Goal: Transaction & Acquisition: Purchase product/service

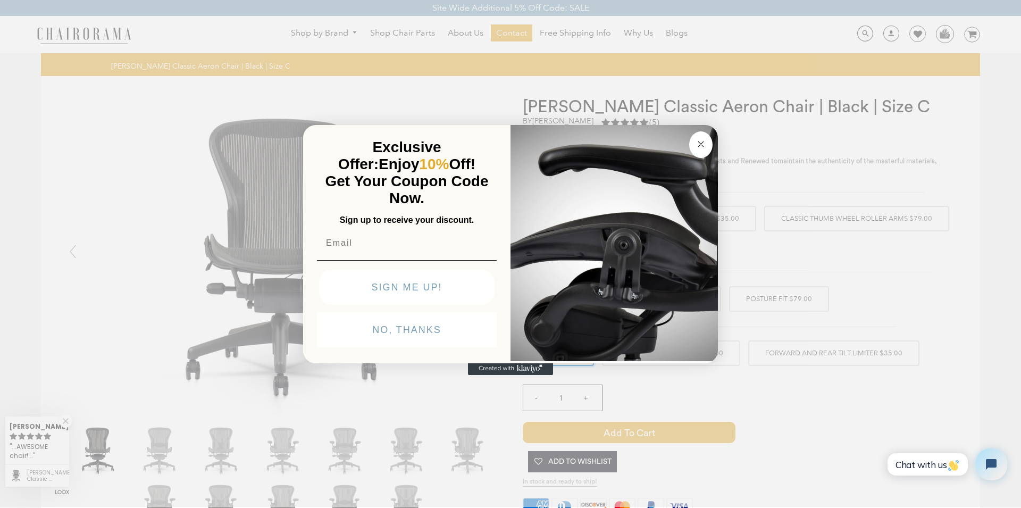
click at [690, 143] on button "Close dialog" at bounding box center [700, 144] width 23 height 27
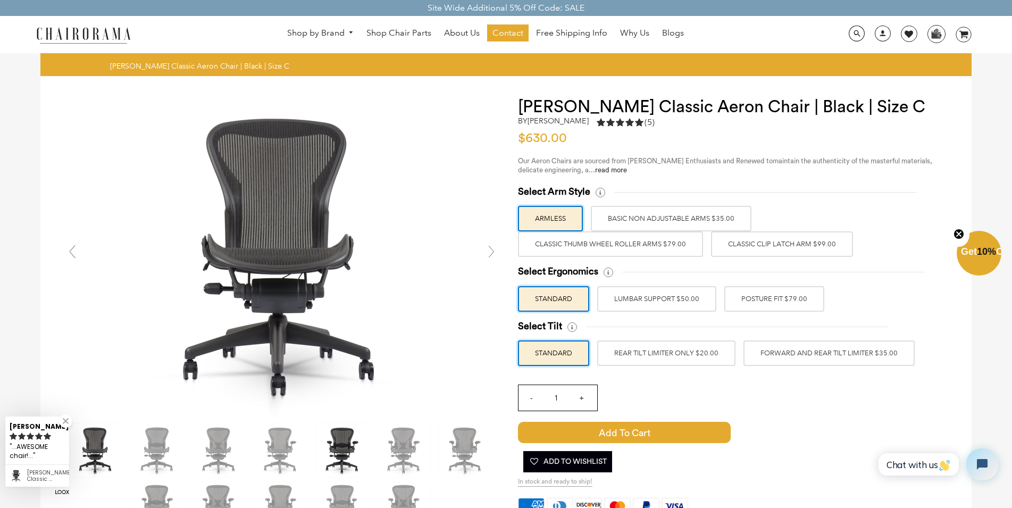
click at [358, 451] on img at bounding box center [342, 450] width 53 height 53
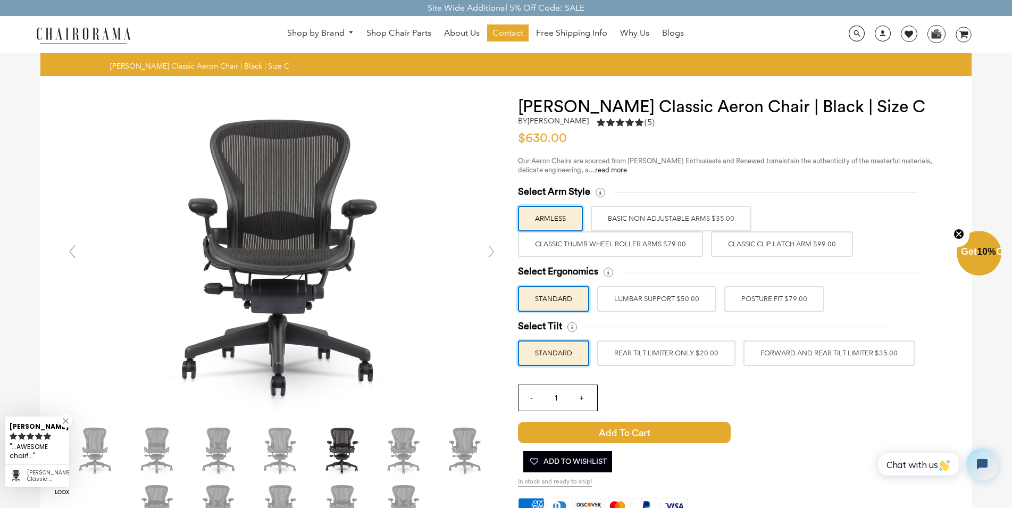
click at [345, 446] on img at bounding box center [342, 450] width 53 height 53
click at [282, 446] on img at bounding box center [280, 450] width 53 height 53
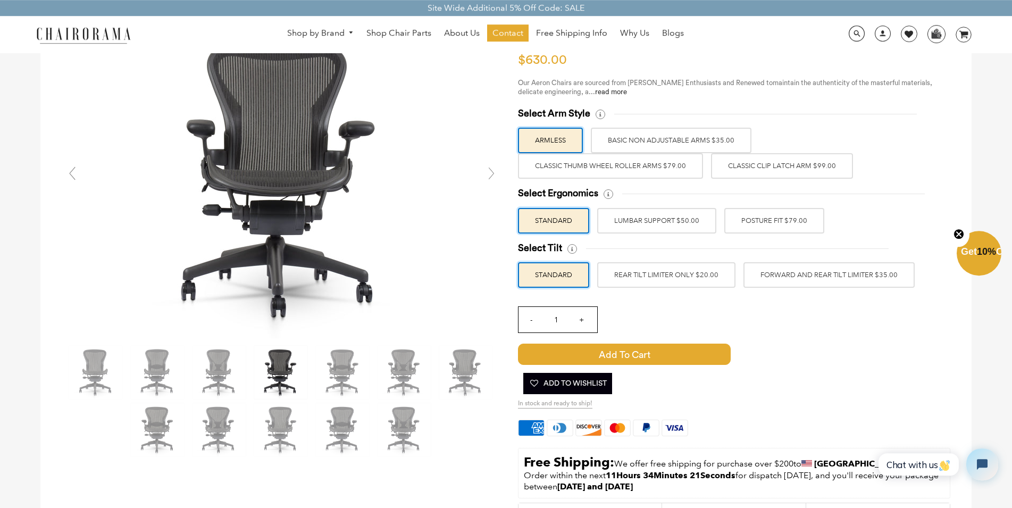
scroll to position [54, 0]
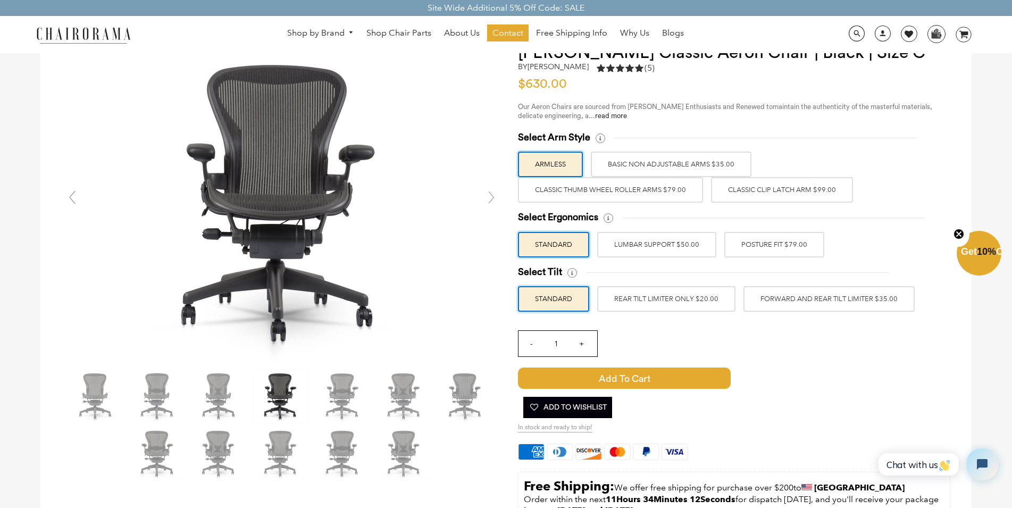
click at [662, 168] on label "BASIC NON ADJUSTABLE ARMS $35.00" at bounding box center [671, 165] width 161 height 26
click at [0, 0] on input "BASIC NON ADJUSTABLE ARMS $35.00" at bounding box center [0, 0] width 0 height 0
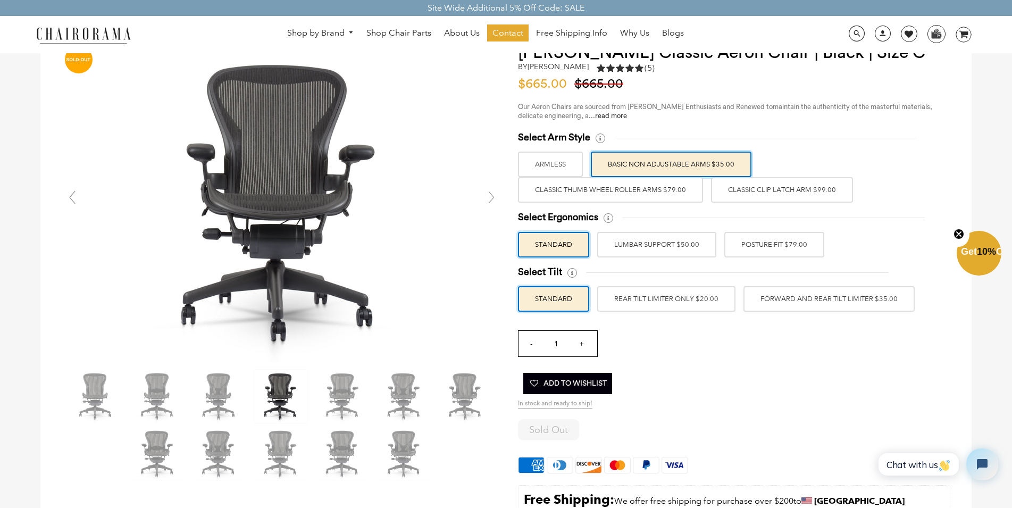
click at [661, 188] on label "Classic Thumb Wheel Roller Arms $79.00" at bounding box center [610, 190] width 185 height 26
click at [0, 0] on input "Classic Thumb Wheel Roller Arms $79.00" at bounding box center [0, 0] width 0 height 0
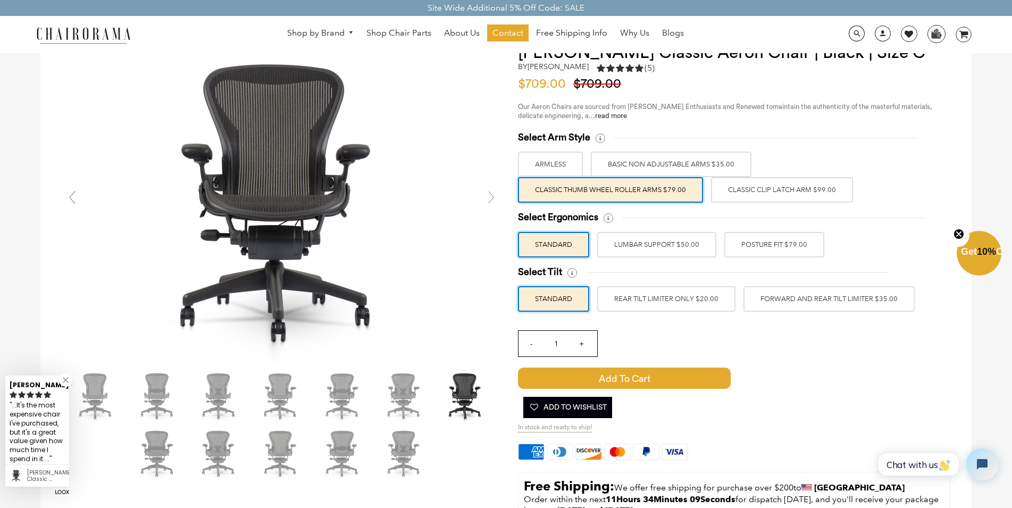
click at [662, 164] on label "BASIC NON ADJUSTABLE ARMS $35.00" at bounding box center [671, 165] width 161 height 26
click at [0, 0] on input "BASIC NON ADJUSTABLE ARMS $35.00" at bounding box center [0, 0] width 0 height 0
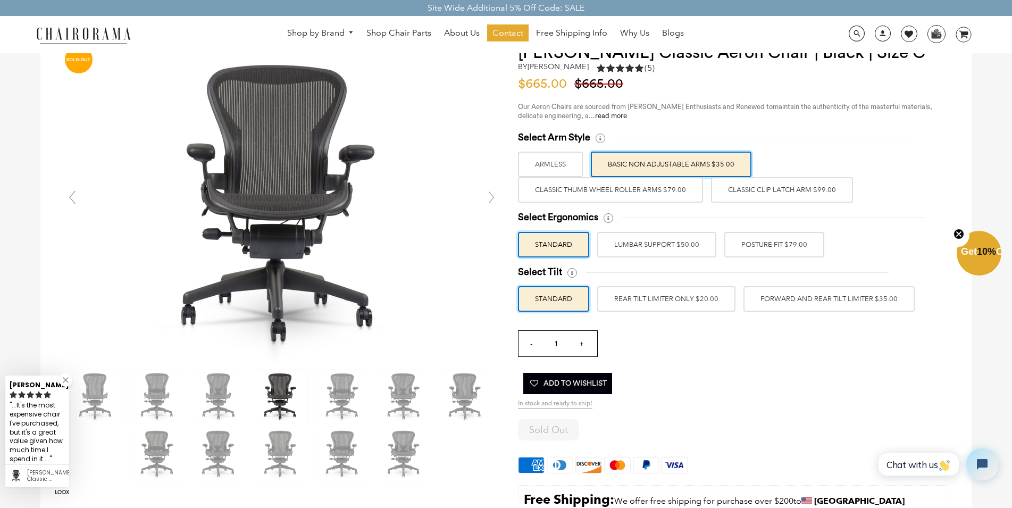
click at [661, 187] on label "Classic Thumb Wheel Roller Arms $79.00" at bounding box center [610, 190] width 185 height 26
click at [0, 0] on input "Classic Thumb Wheel Roller Arms $79.00" at bounding box center [0, 0] width 0 height 0
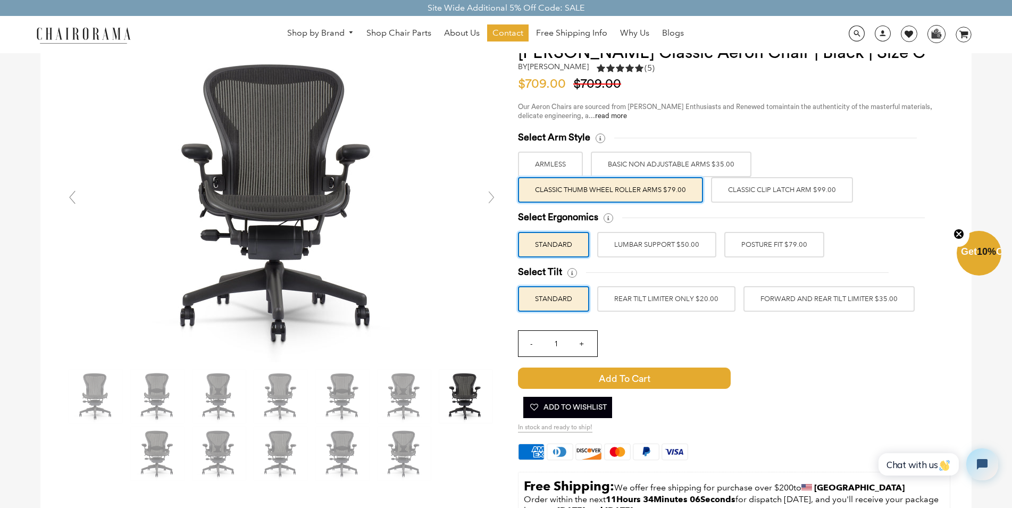
click at [735, 191] on label "Classic Clip Latch Arm $99.00" at bounding box center [782, 190] width 142 height 26
click at [0, 0] on input "Classic Clip Latch Arm $99.00" at bounding box center [0, 0] width 0 height 0
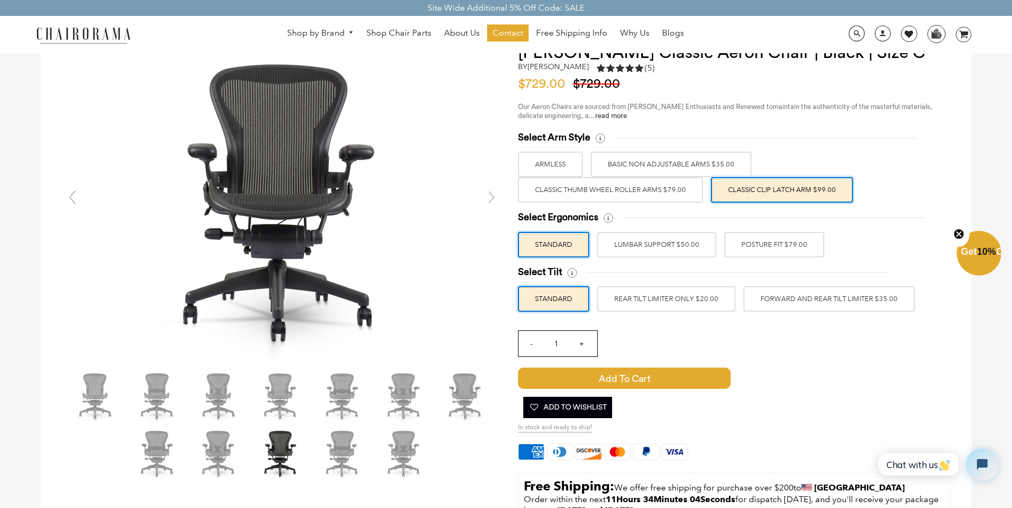
click at [670, 193] on label "Classic Thumb Wheel Roller Arms $79.00" at bounding box center [610, 190] width 185 height 26
click at [0, 0] on input "Classic Thumb Wheel Roller Arms $79.00" at bounding box center [0, 0] width 0 height 0
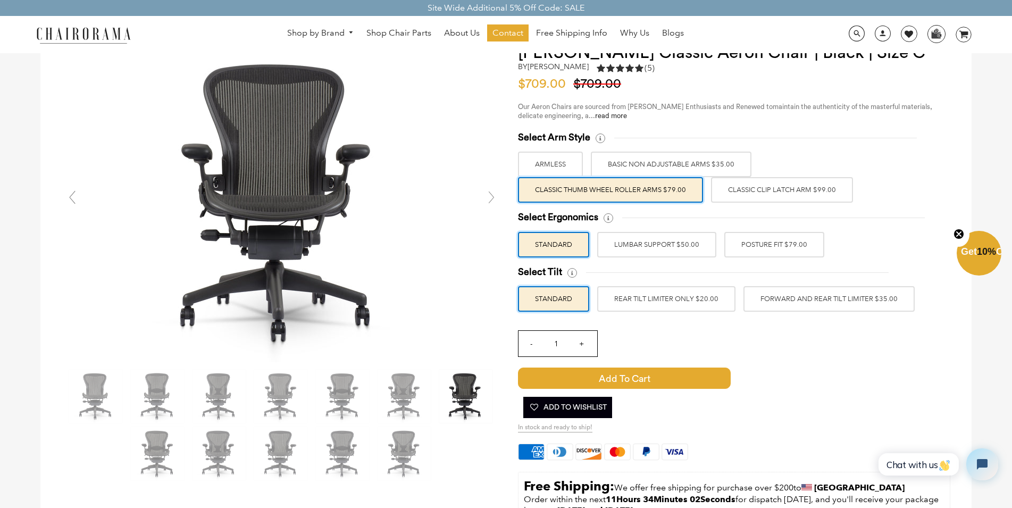
click at [679, 166] on label "BASIC NON ADJUSTABLE ARMS $35.00" at bounding box center [671, 165] width 161 height 26
click at [0, 0] on input "BASIC NON ADJUSTABLE ARMS $35.00" at bounding box center [0, 0] width 0 height 0
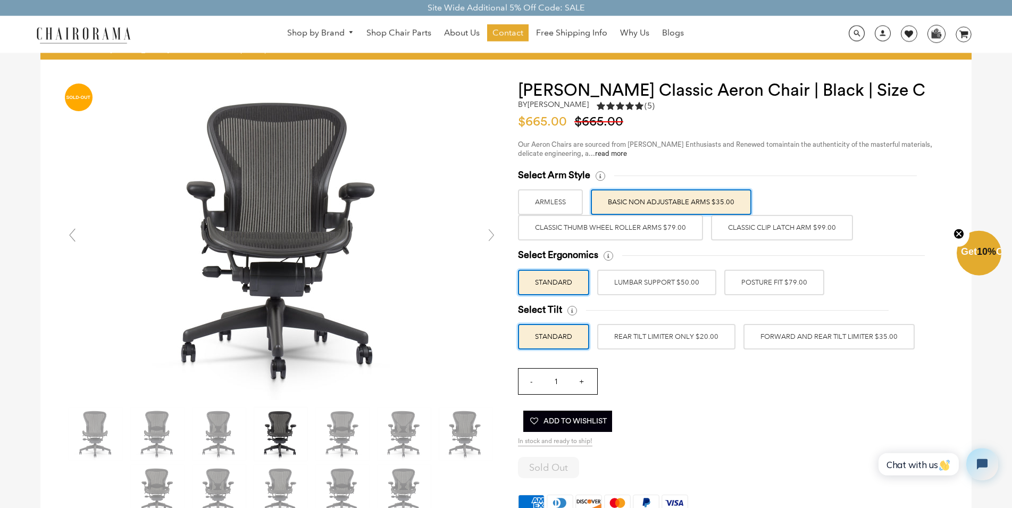
scroll to position [0, 0]
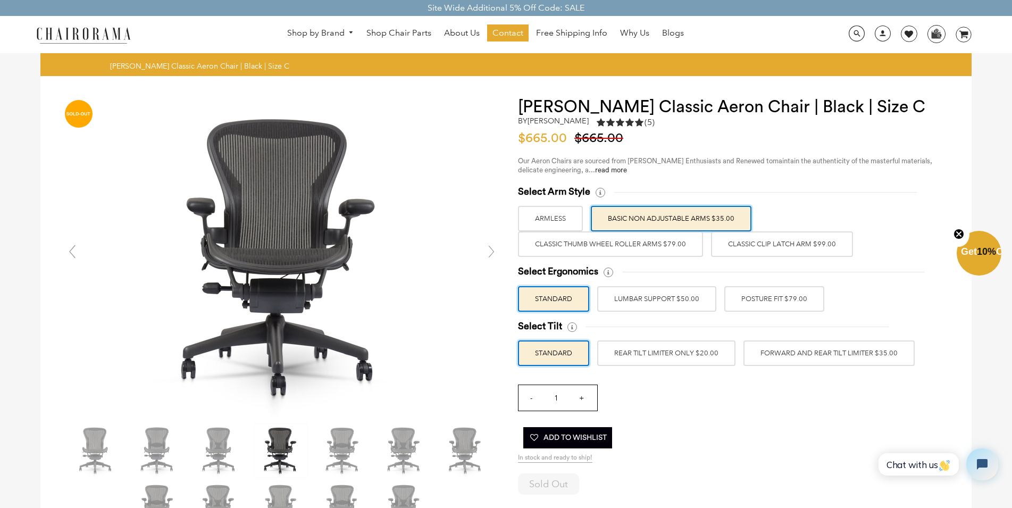
click at [558, 224] on label "ARMLESS" at bounding box center [550, 219] width 65 height 26
click at [0, 0] on input "ARMLESS" at bounding box center [0, 0] width 0 height 0
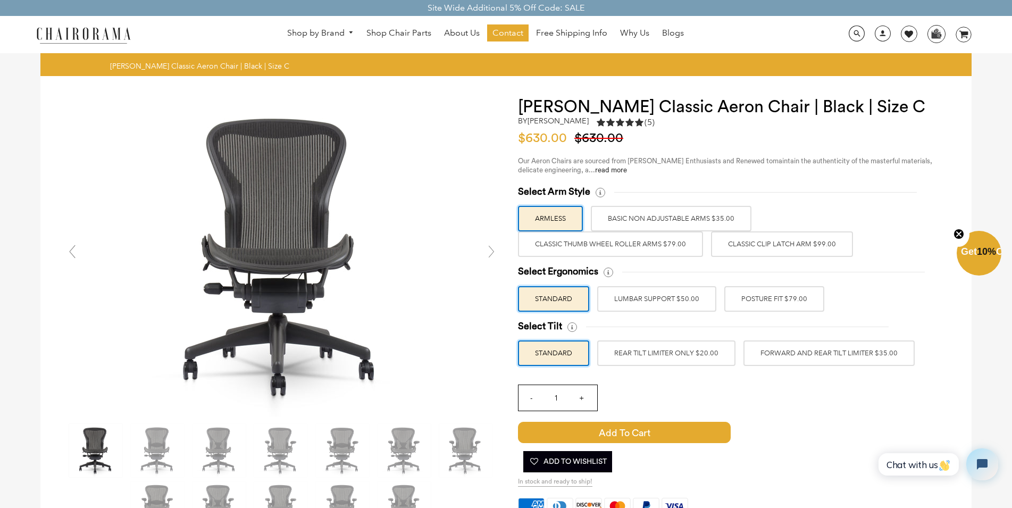
click at [570, 251] on label "Classic Thumb Wheel Roller Arms $79.00" at bounding box center [610, 244] width 185 height 26
click at [0, 0] on input "Classic Thumb Wheel Roller Arms $79.00" at bounding box center [0, 0] width 0 height 0
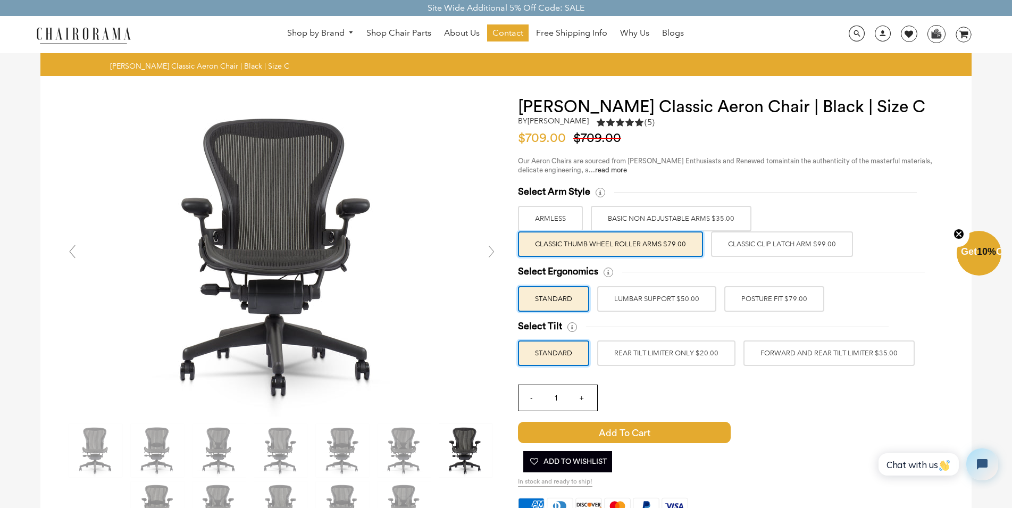
click at [790, 250] on label "Classic Clip Latch Arm $99.00" at bounding box center [782, 244] width 142 height 26
click at [0, 0] on input "Classic Clip Latch Arm $99.00" at bounding box center [0, 0] width 0 height 0
